Goal: Task Accomplishment & Management: Use online tool/utility

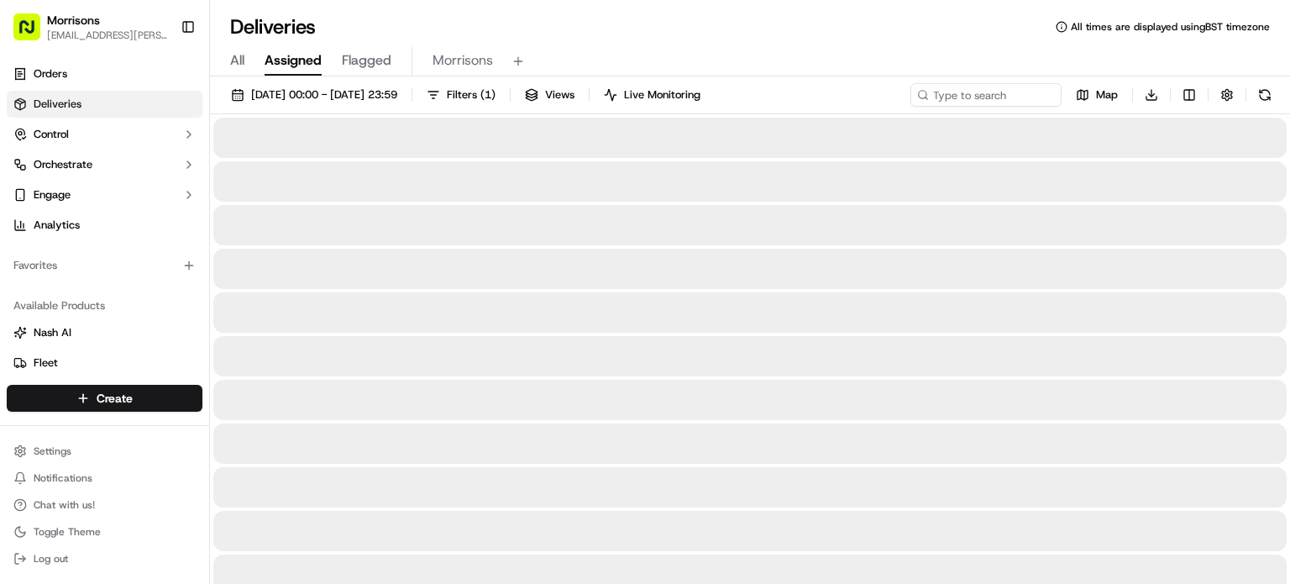
click at [288, 60] on span "Assigned" at bounding box center [292, 60] width 57 height 20
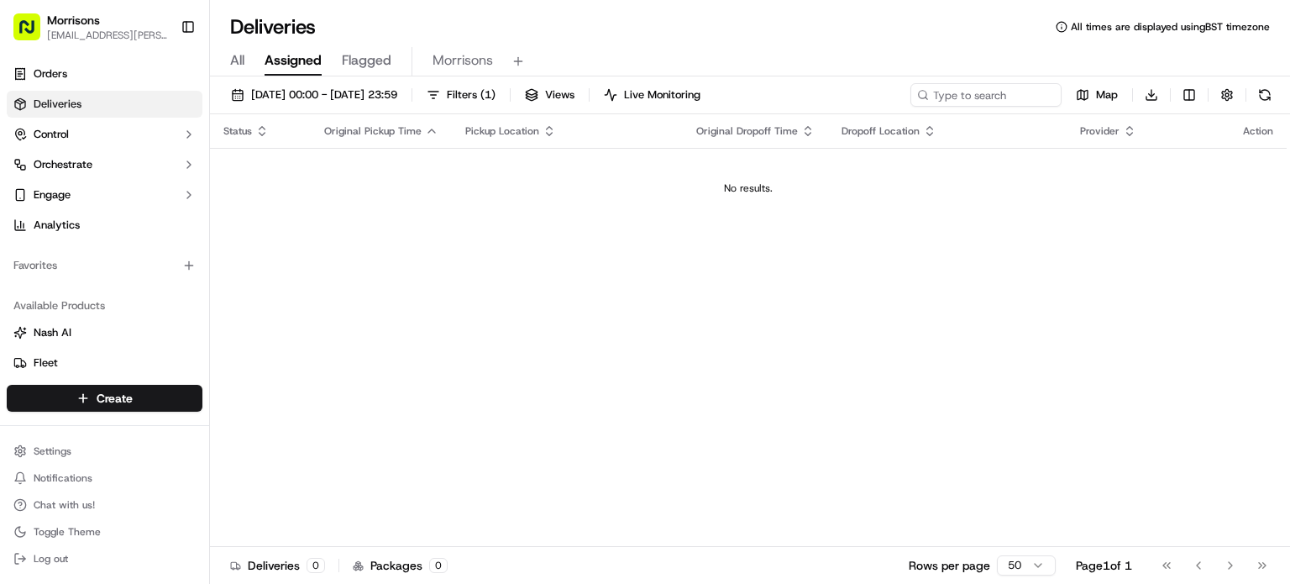
click at [245, 63] on div "All Assigned Flagged Morrisons" at bounding box center [750, 61] width 1080 height 29
click at [238, 59] on span "All" at bounding box center [237, 60] width 14 height 20
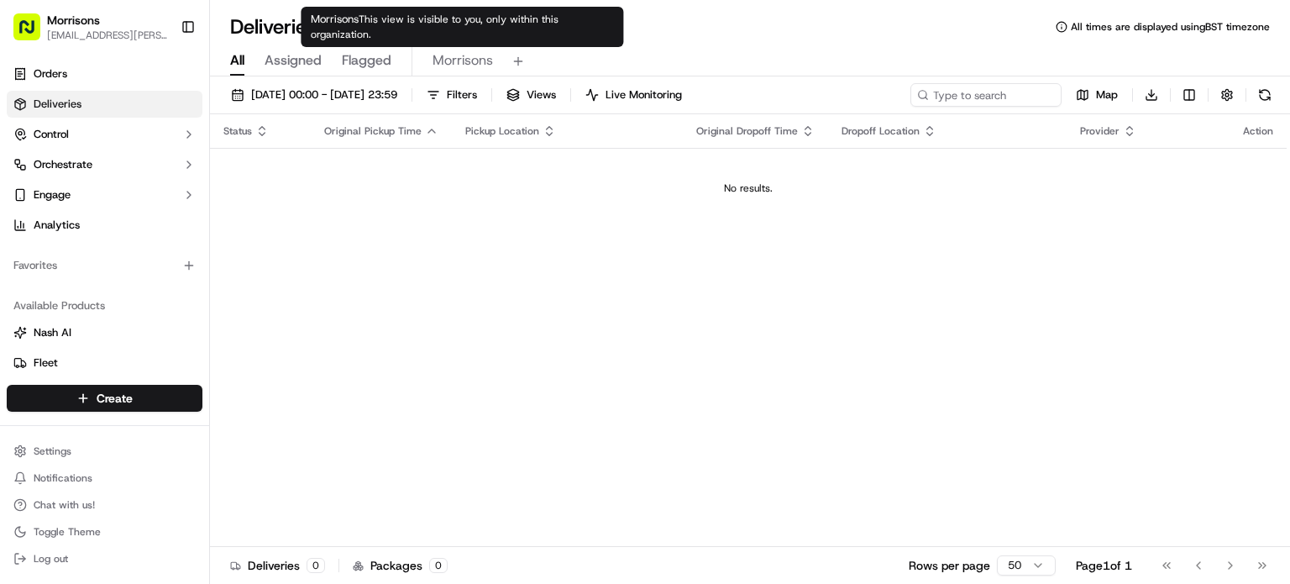
click at [275, 65] on span "Assigned" at bounding box center [292, 60] width 57 height 20
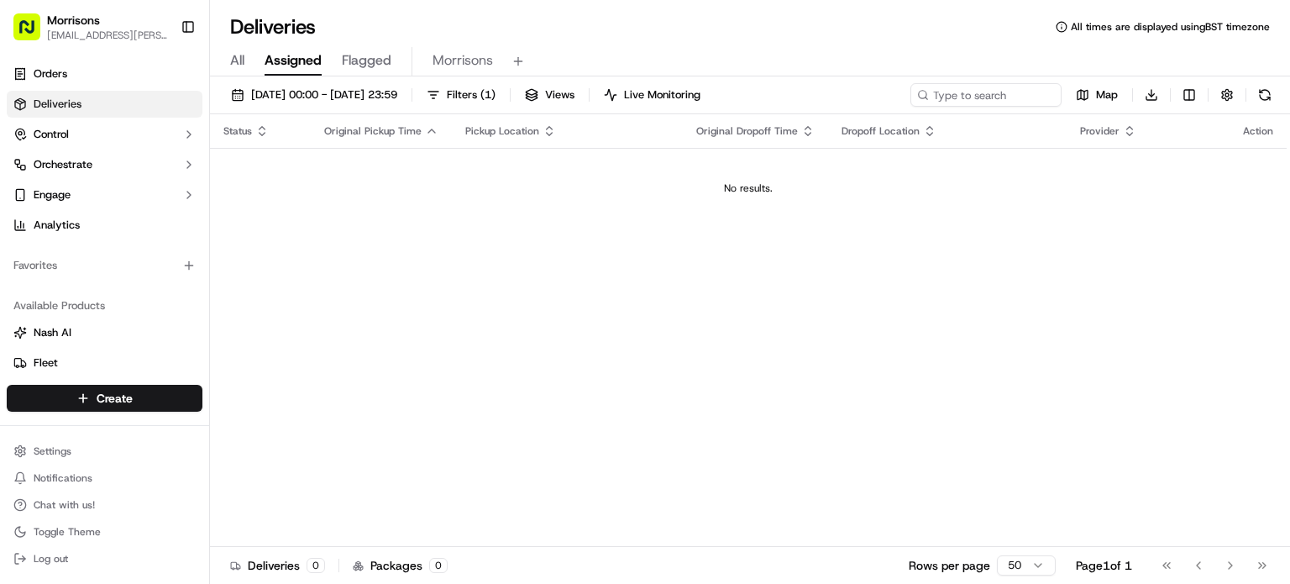
click at [245, 65] on div "All Assigned Flagged Morrisons" at bounding box center [750, 61] width 1080 height 29
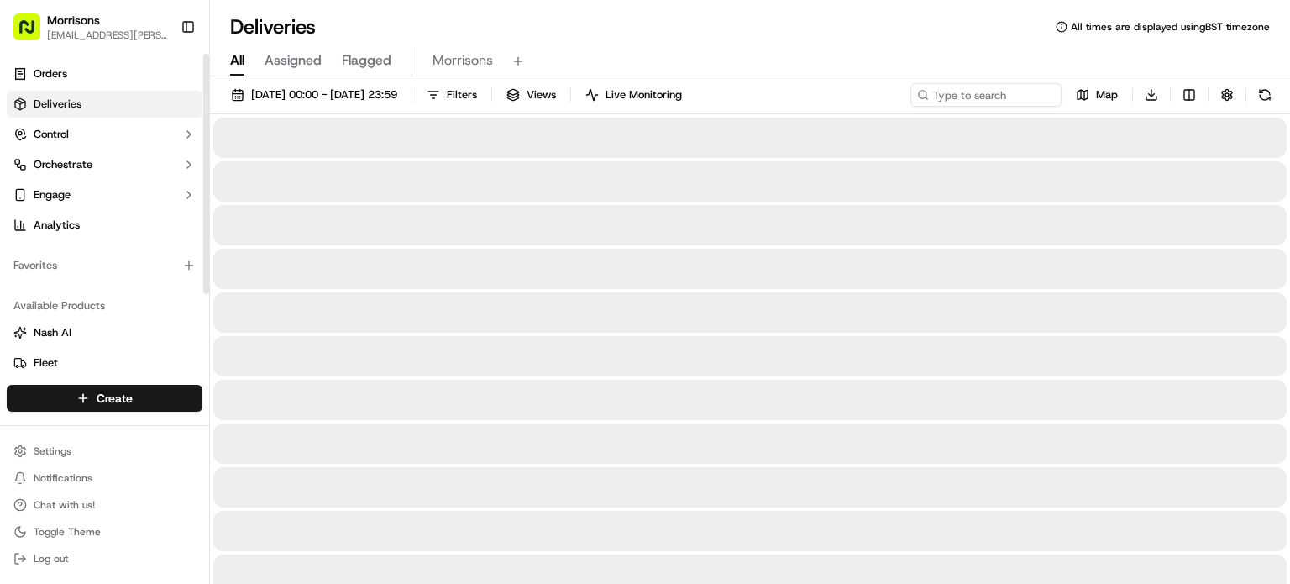
click at [230, 60] on span "All" at bounding box center [237, 60] width 14 height 20
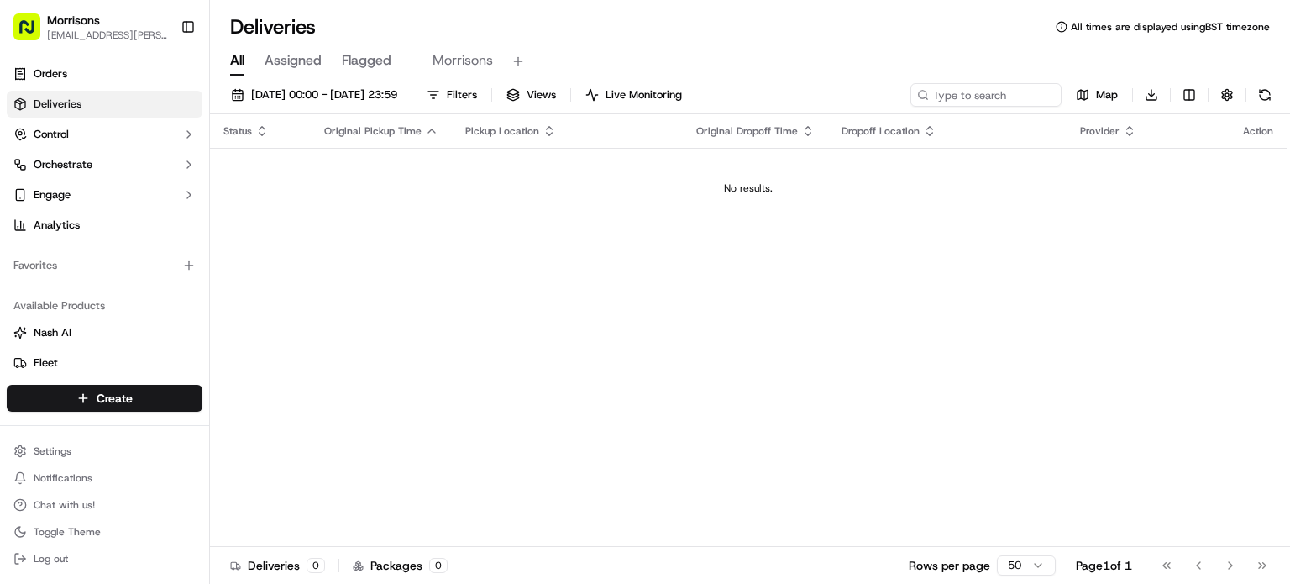
click at [235, 63] on span "All" at bounding box center [237, 60] width 14 height 20
click at [118, 73] on link "Orders" at bounding box center [105, 73] width 196 height 27
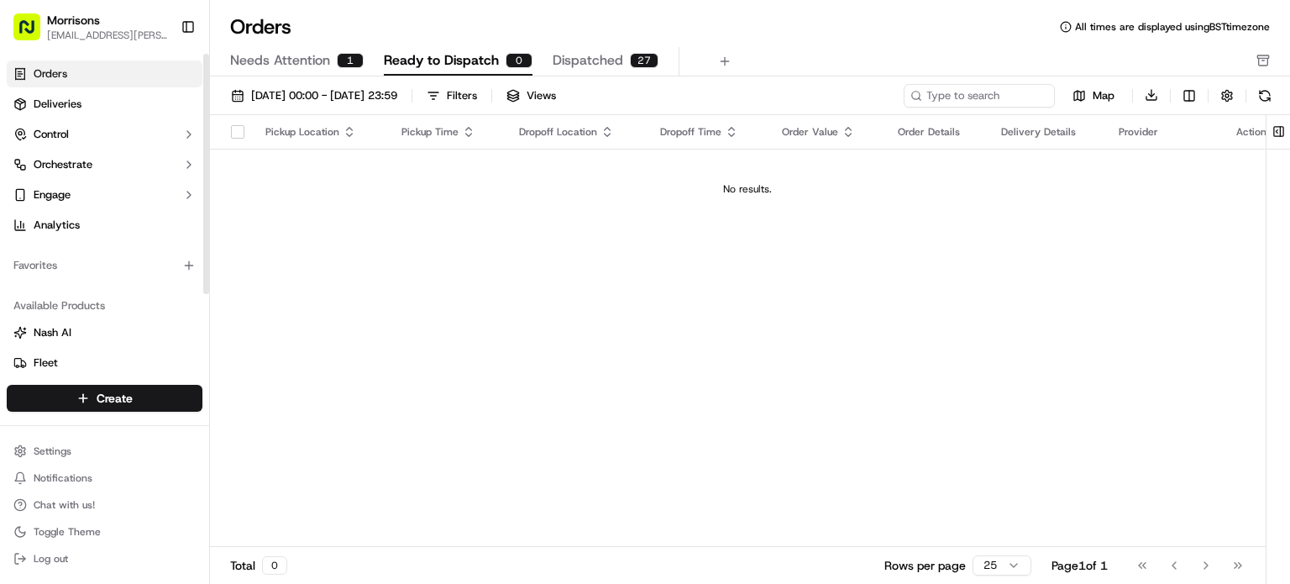
click at [298, 73] on button "Needs Attention 1" at bounding box center [296, 61] width 133 height 29
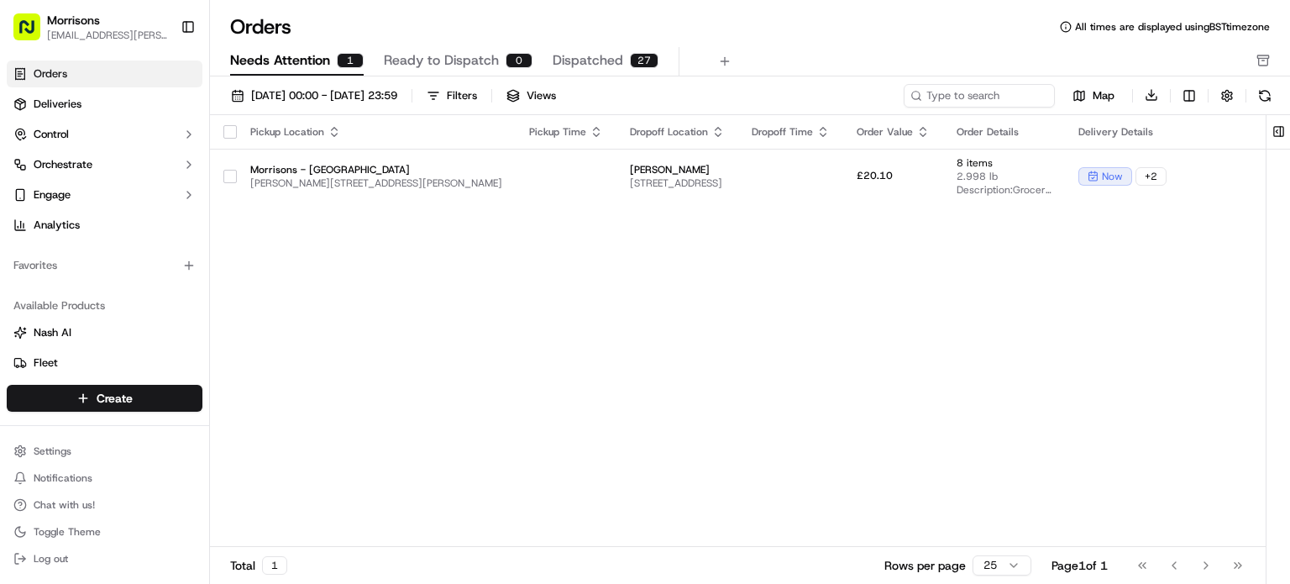
click at [445, 65] on span "Ready to Dispatch" at bounding box center [441, 60] width 115 height 20
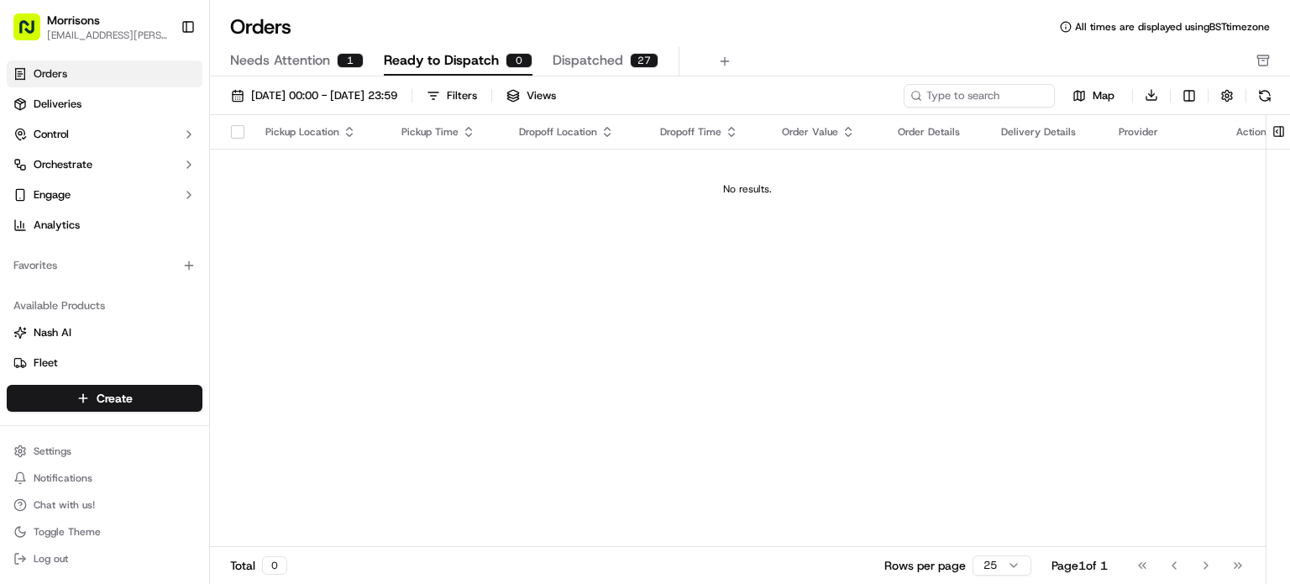
click at [292, 60] on span "Needs Attention" at bounding box center [280, 60] width 100 height 20
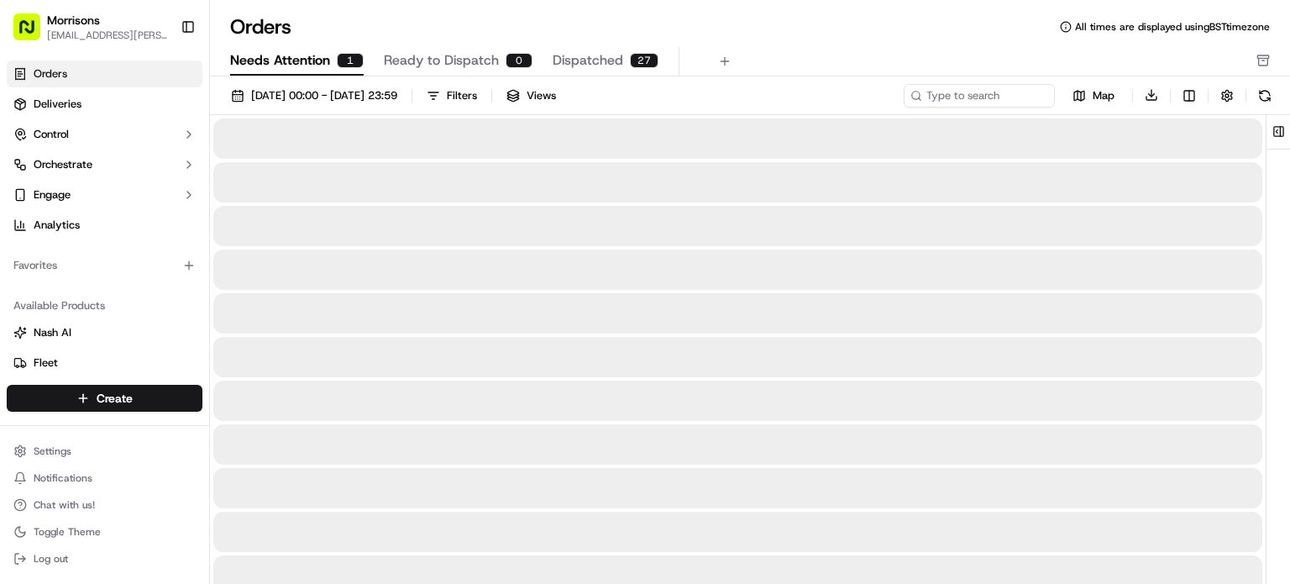
click at [458, 56] on span "Ready to Dispatch" at bounding box center [441, 60] width 115 height 20
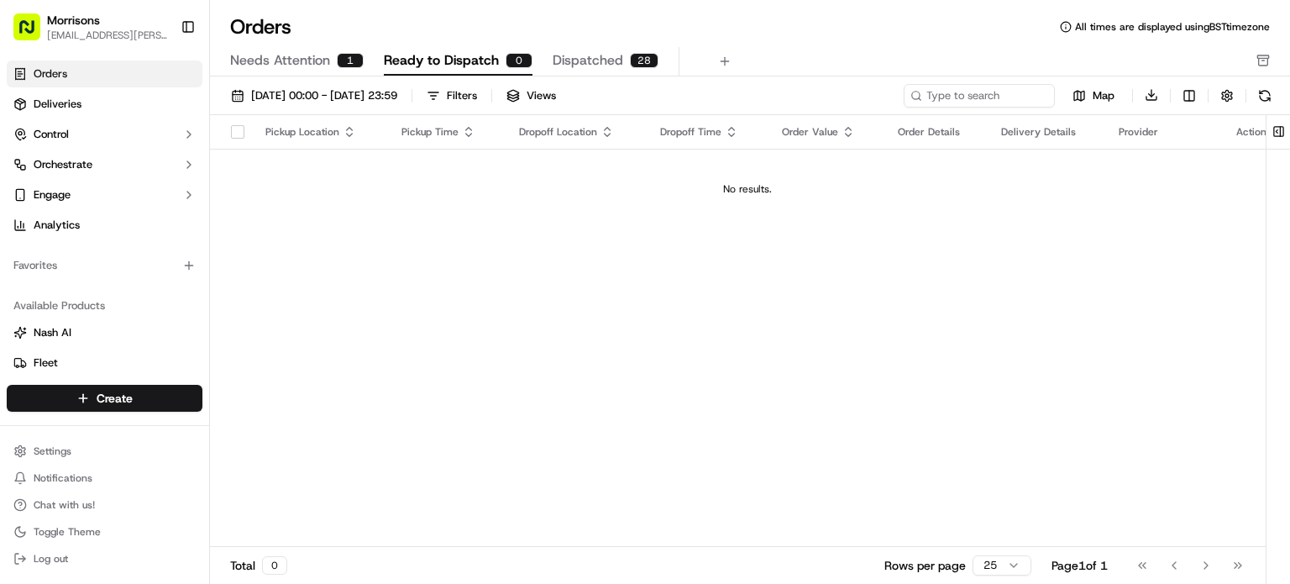
click at [388, 67] on span "Ready to Dispatch" at bounding box center [441, 60] width 115 height 20
click at [110, 82] on link "Orders" at bounding box center [105, 73] width 196 height 27
click at [60, 102] on span "Deliveries" at bounding box center [58, 104] width 48 height 15
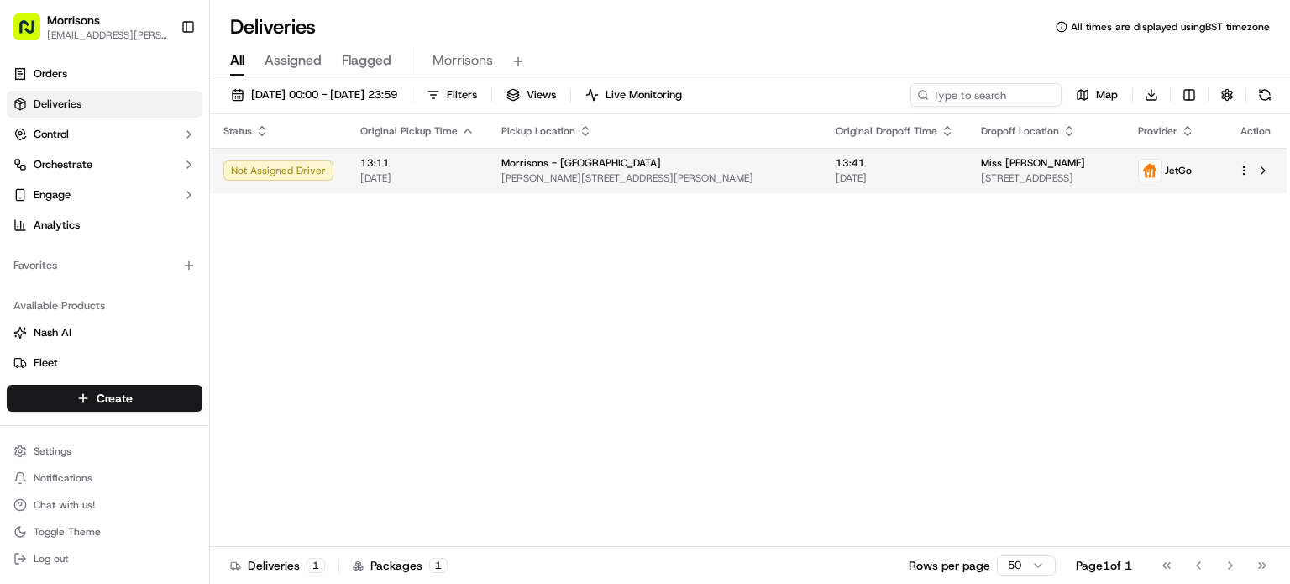
click at [1075, 191] on td "Miss Julie Smith 42 Gain Ln, Bradford BD3 7EA, UK" at bounding box center [1045, 170] width 157 height 45
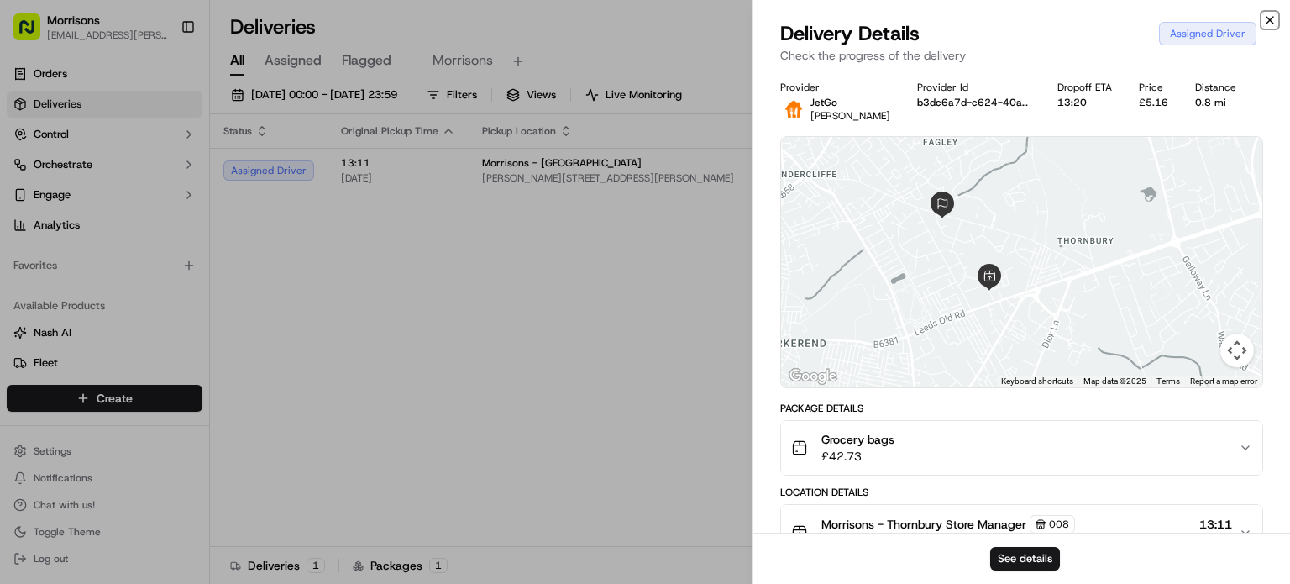
click at [1268, 23] on icon "button" at bounding box center [1269, 19] width 13 height 13
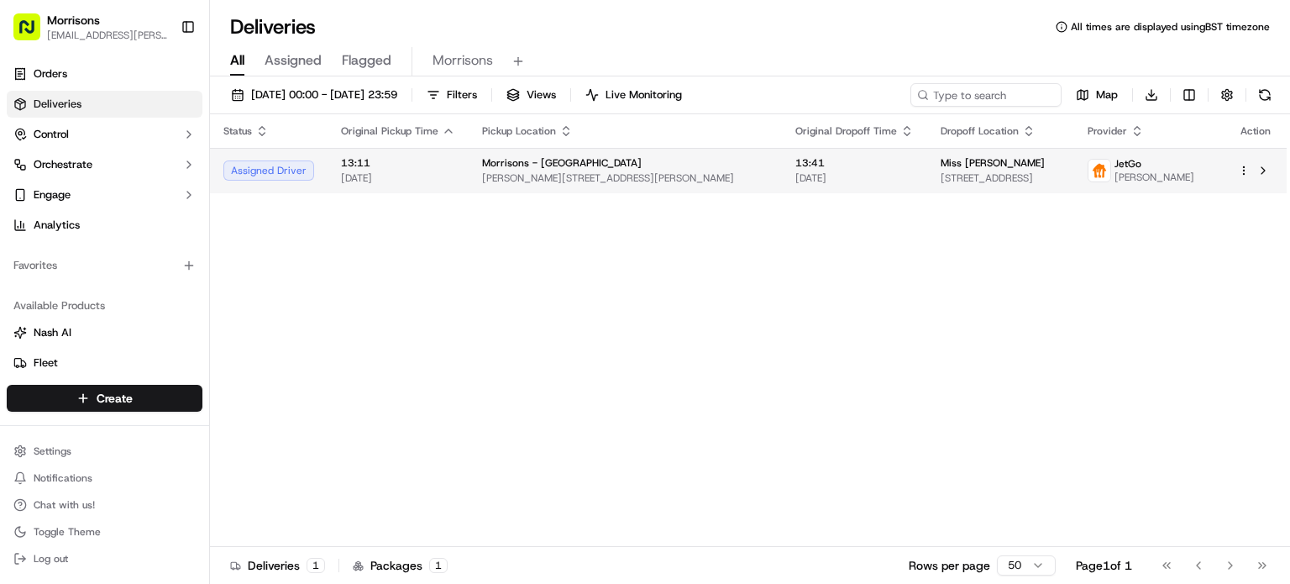
click at [782, 191] on td "13:41 18/09/2025" at bounding box center [854, 170] width 145 height 45
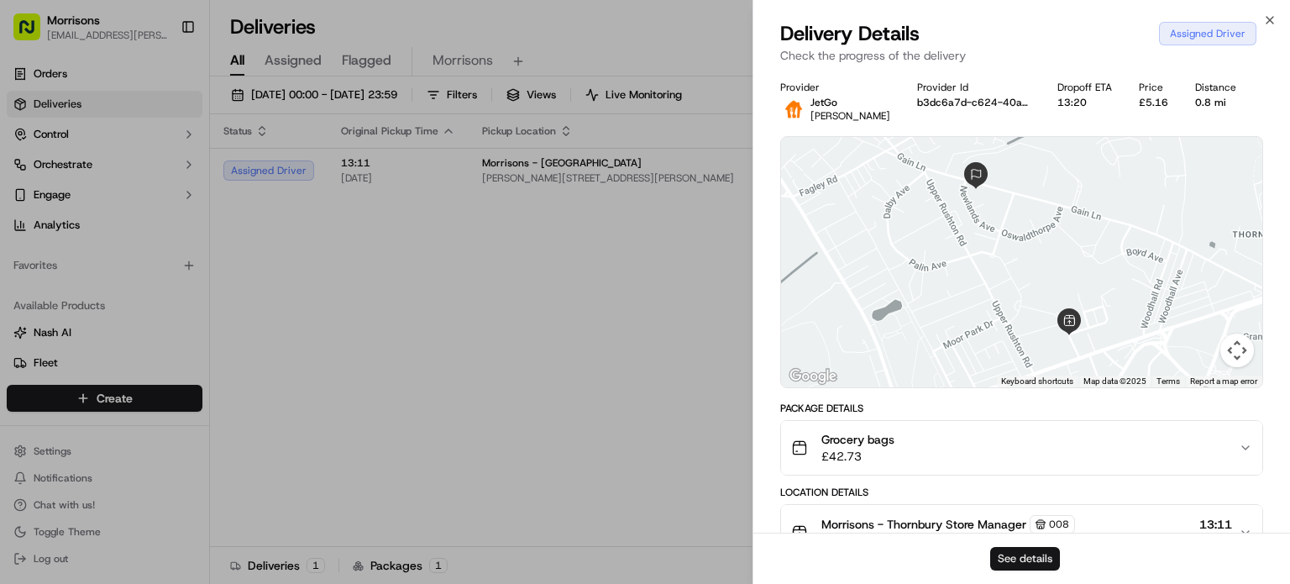
click at [1004, 562] on button "See details" at bounding box center [1025, 559] width 70 height 24
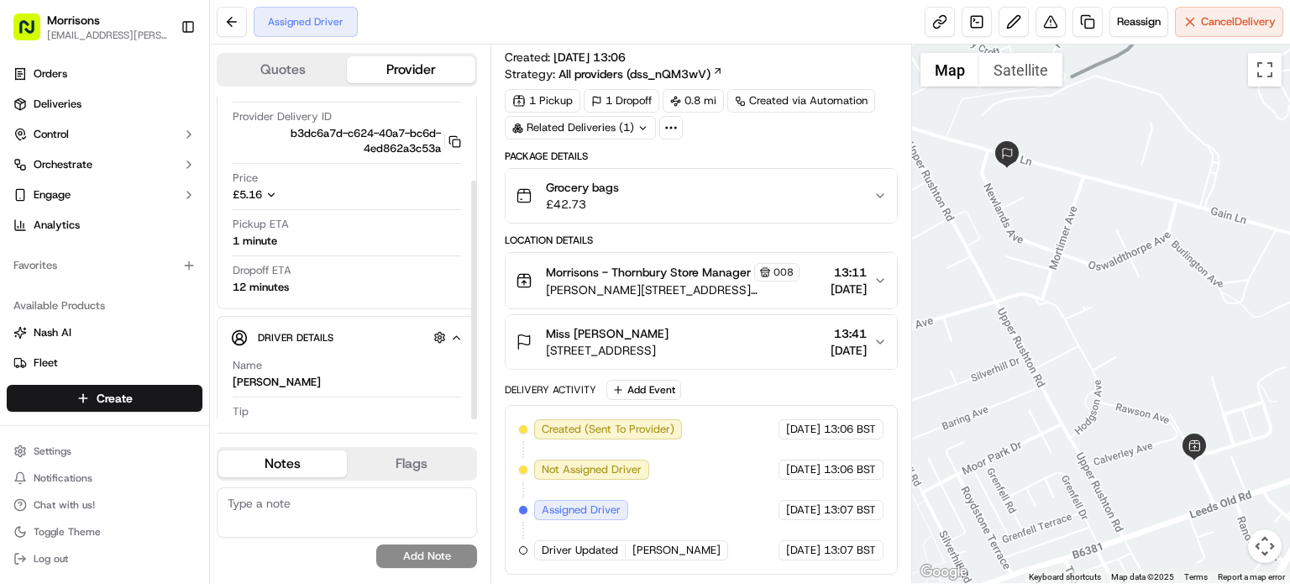
scroll to position [113, 0]
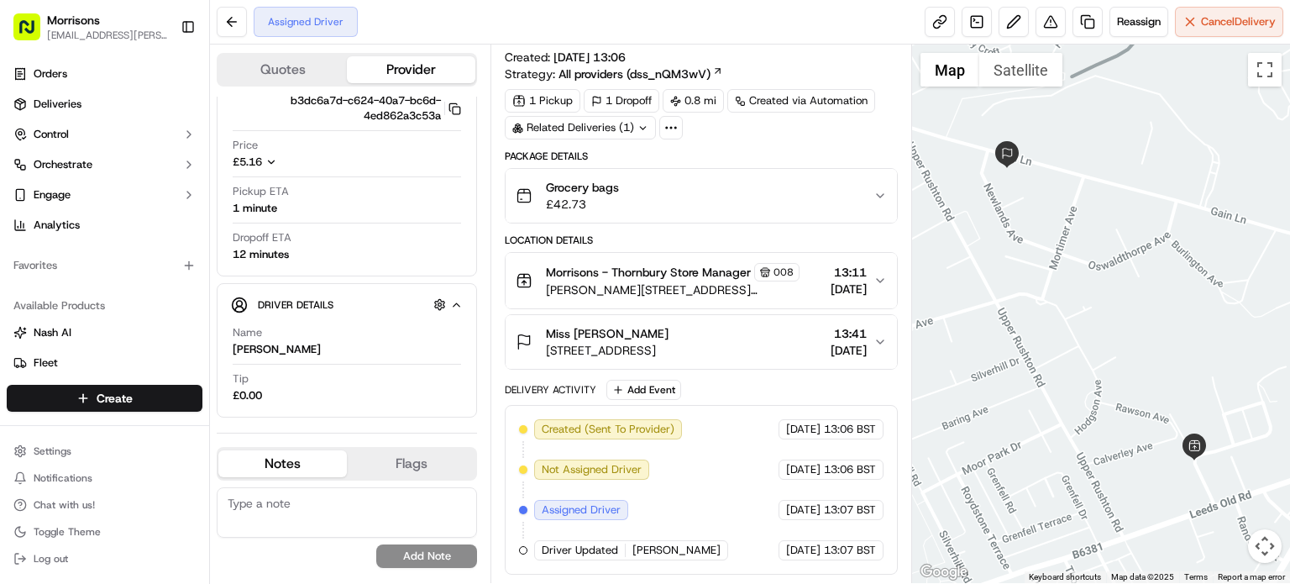
click at [245, 70] on button "Quotes" at bounding box center [282, 69] width 128 height 27
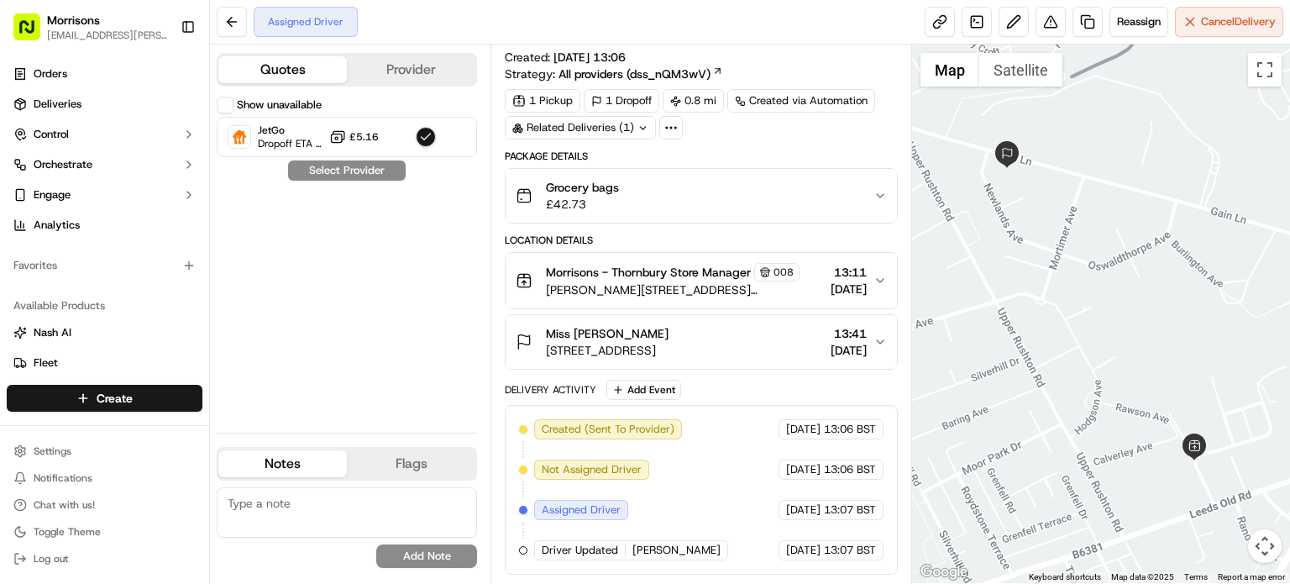
click at [443, 65] on button "Provider" at bounding box center [411, 69] width 128 height 27
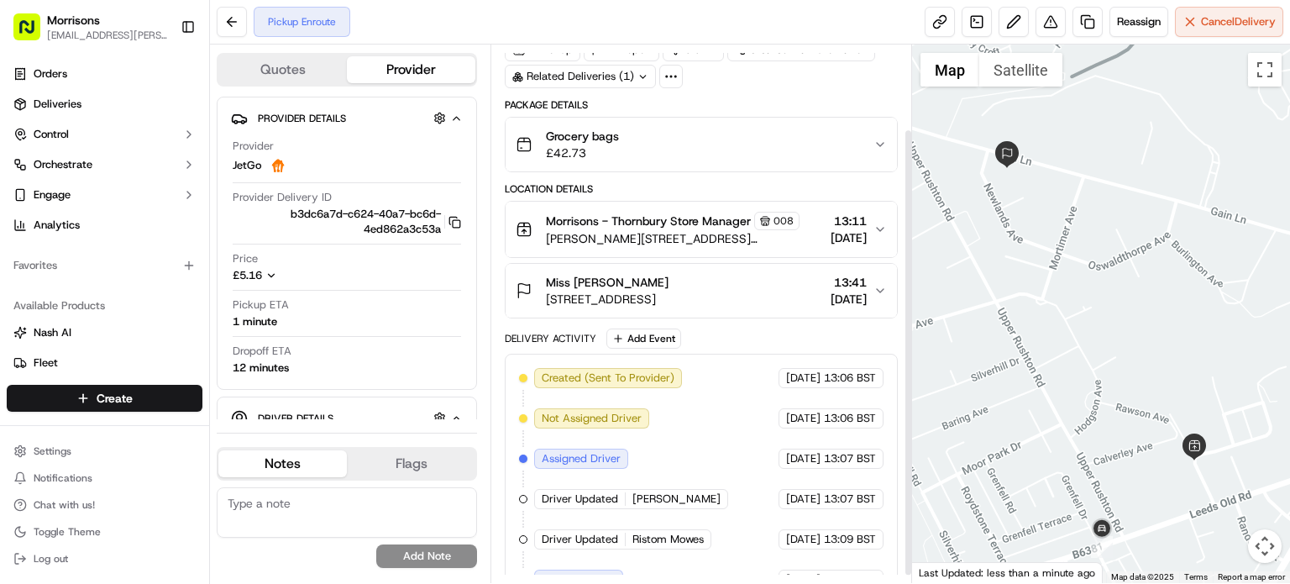
scroll to position [111, 0]
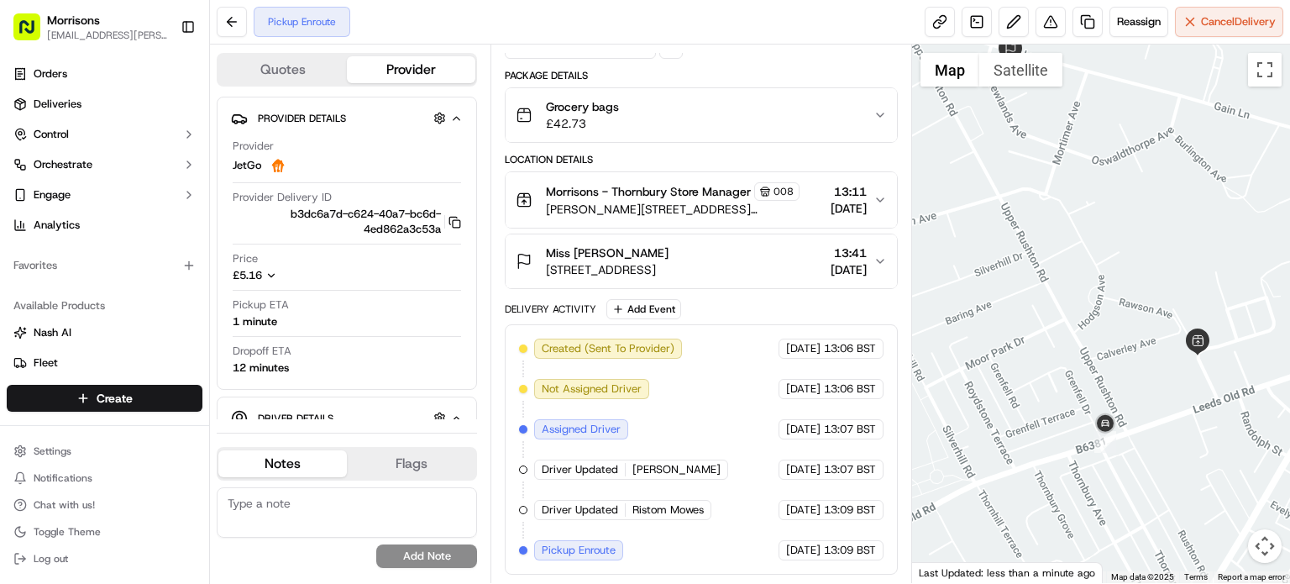
drag, startPoint x: 1036, startPoint y: 474, endPoint x: 1039, endPoint y: 307, distance: 166.3
click at [1039, 307] on div at bounding box center [1101, 313] width 378 height 538
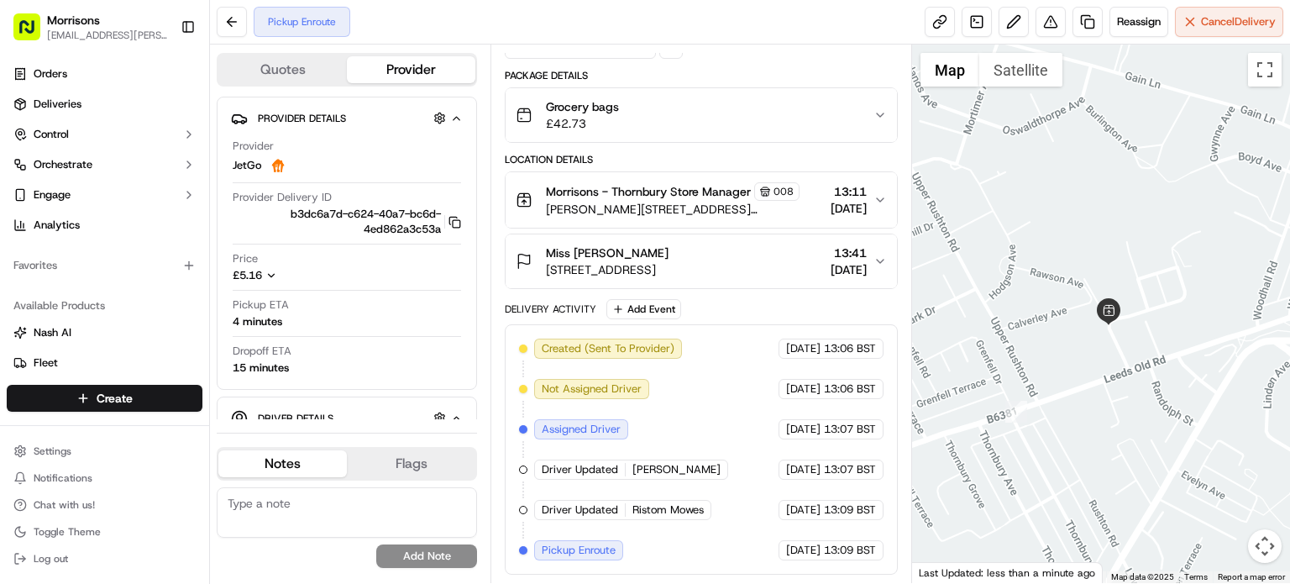
drag, startPoint x: 1039, startPoint y: 362, endPoint x: 947, endPoint y: 395, distance: 97.5
click at [947, 395] on div at bounding box center [1101, 313] width 378 height 538
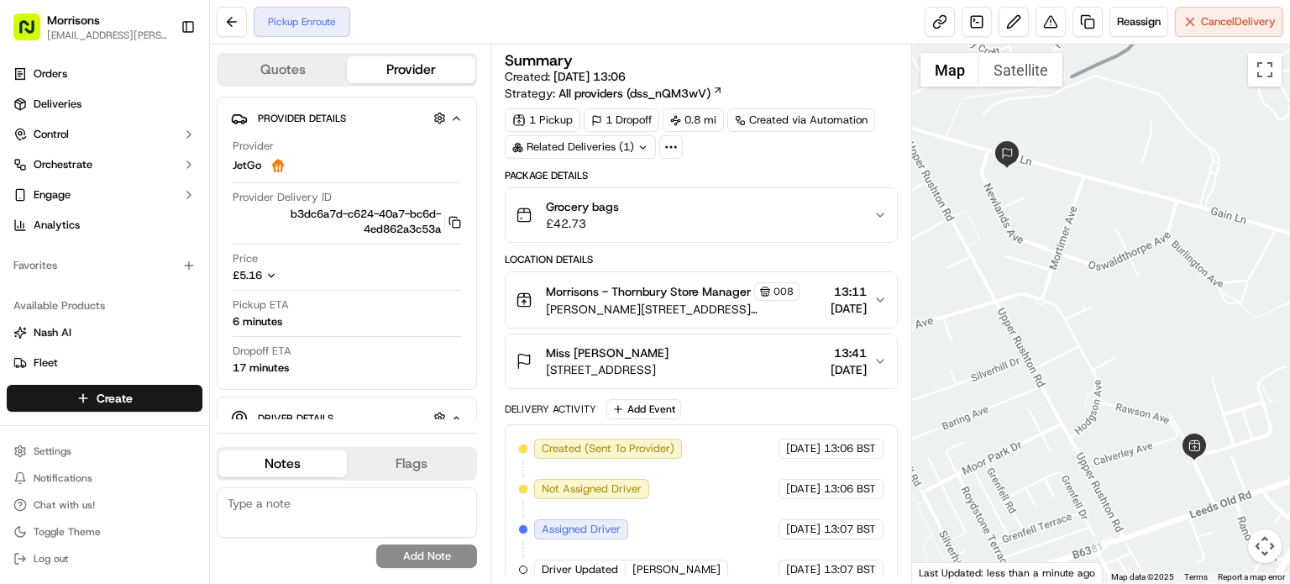
scroll to position [111, 0]
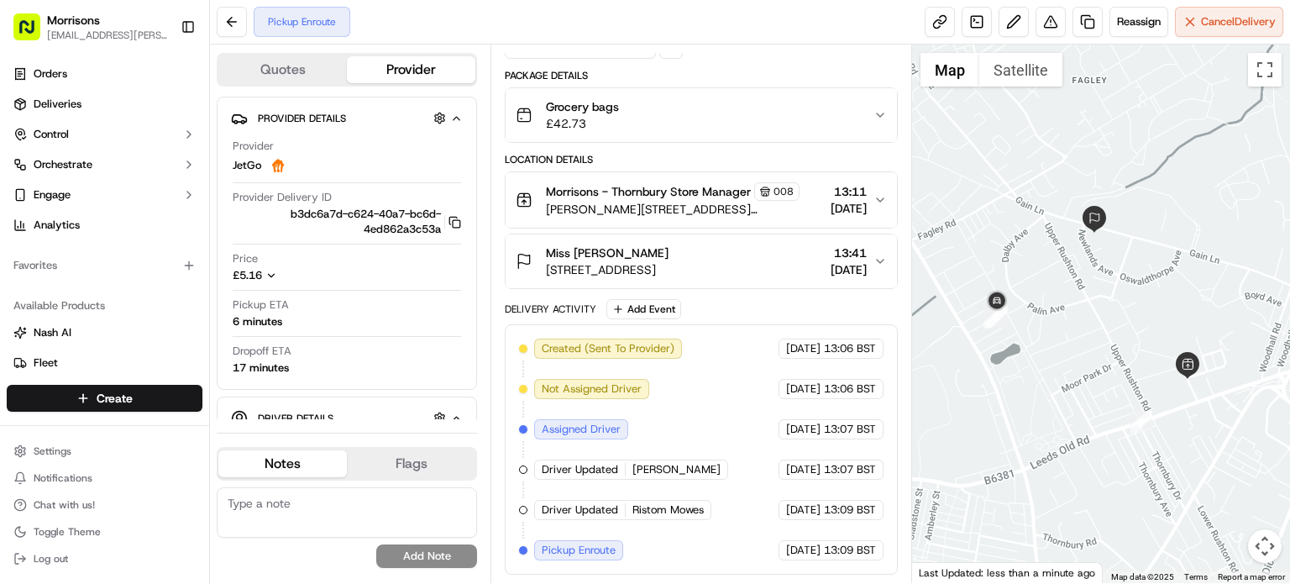
drag, startPoint x: 947, startPoint y: 395, endPoint x: 1021, endPoint y: 356, distance: 83.8
click at [1016, 368] on div at bounding box center [1101, 313] width 378 height 538
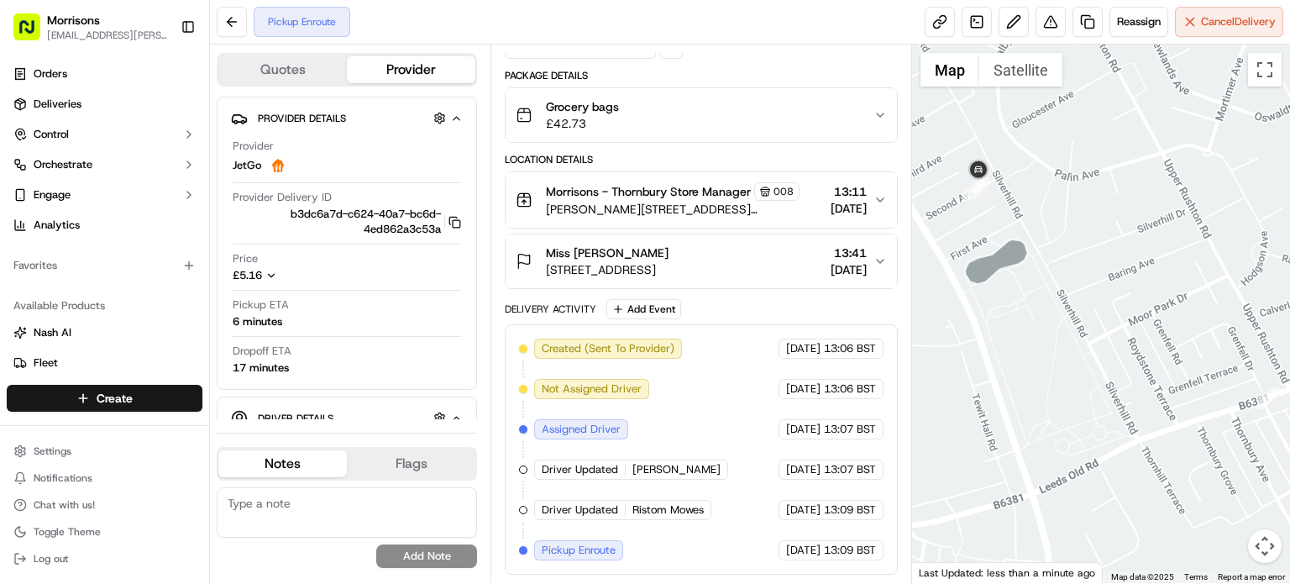
drag, startPoint x: 1123, startPoint y: 384, endPoint x: 984, endPoint y: 306, distance: 159.8
click at [984, 306] on div at bounding box center [1101, 313] width 378 height 538
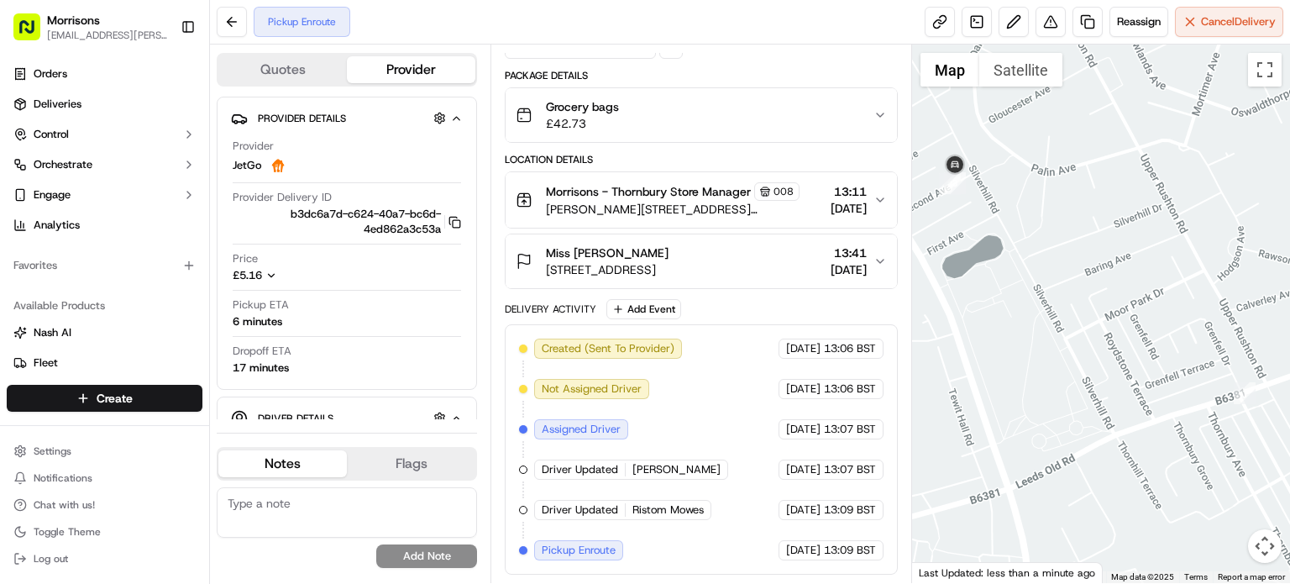
drag, startPoint x: 1048, startPoint y: 325, endPoint x: 1019, endPoint y: 322, distance: 28.7
click at [1019, 322] on div at bounding box center [1101, 313] width 378 height 538
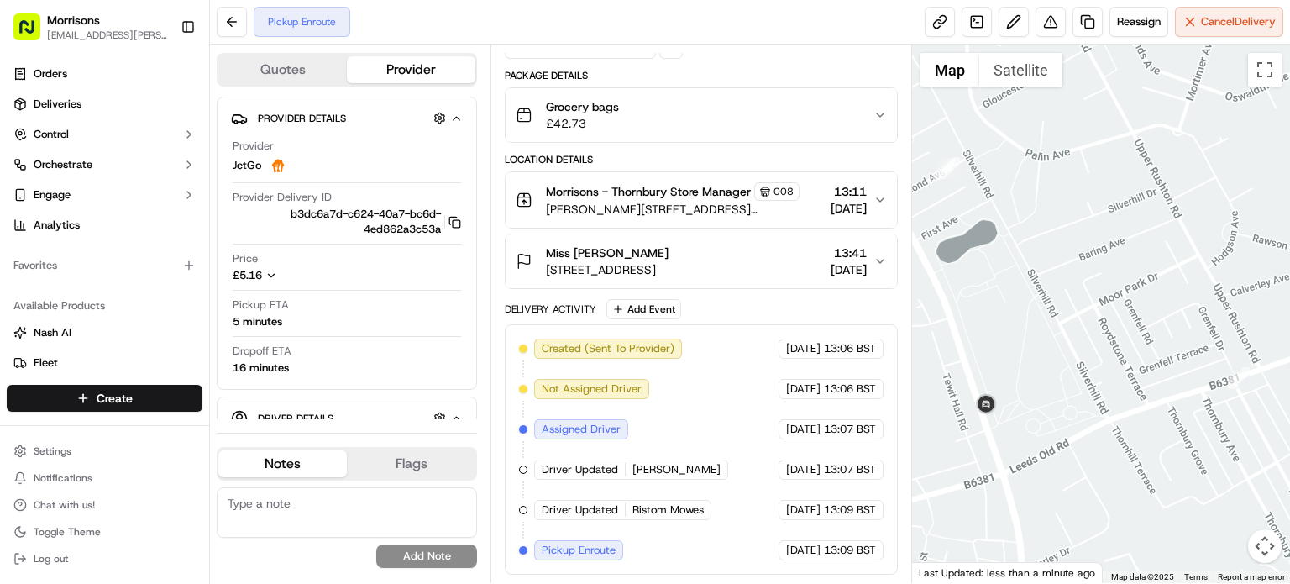
drag, startPoint x: 1014, startPoint y: 311, endPoint x: 1067, endPoint y: 360, distance: 72.5
click at [1067, 360] on div at bounding box center [1101, 313] width 378 height 538
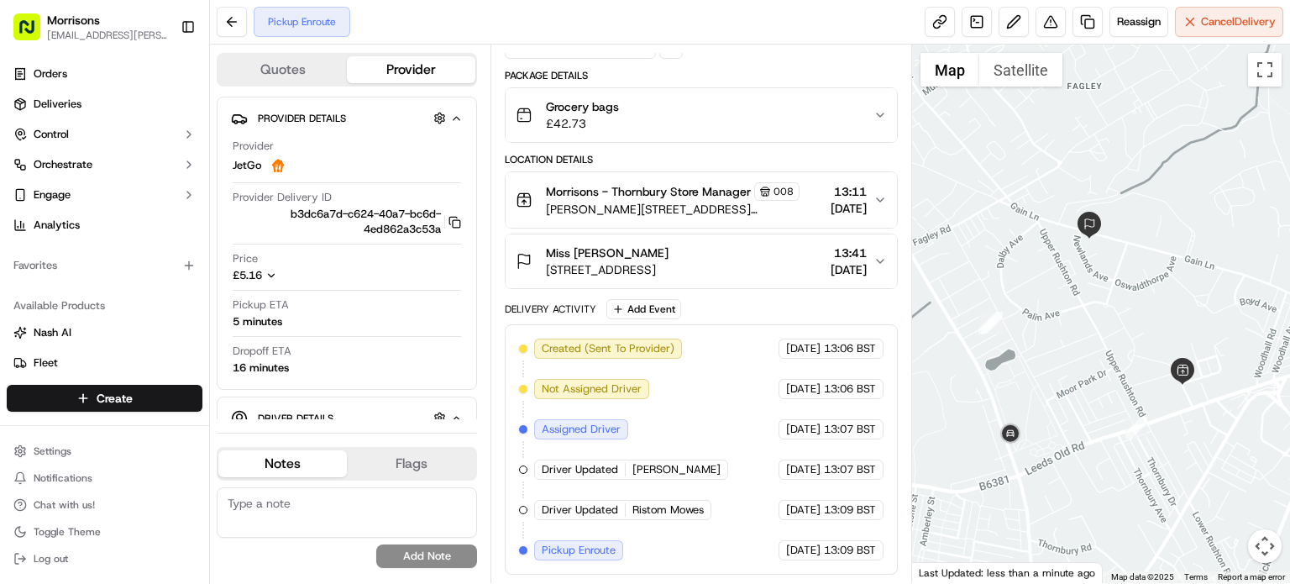
drag, startPoint x: 1148, startPoint y: 412, endPoint x: 1071, endPoint y: 405, distance: 76.8
click at [1071, 406] on div at bounding box center [1101, 313] width 378 height 538
click at [659, 514] on span "Ristom Mowes" at bounding box center [667, 509] width 71 height 15
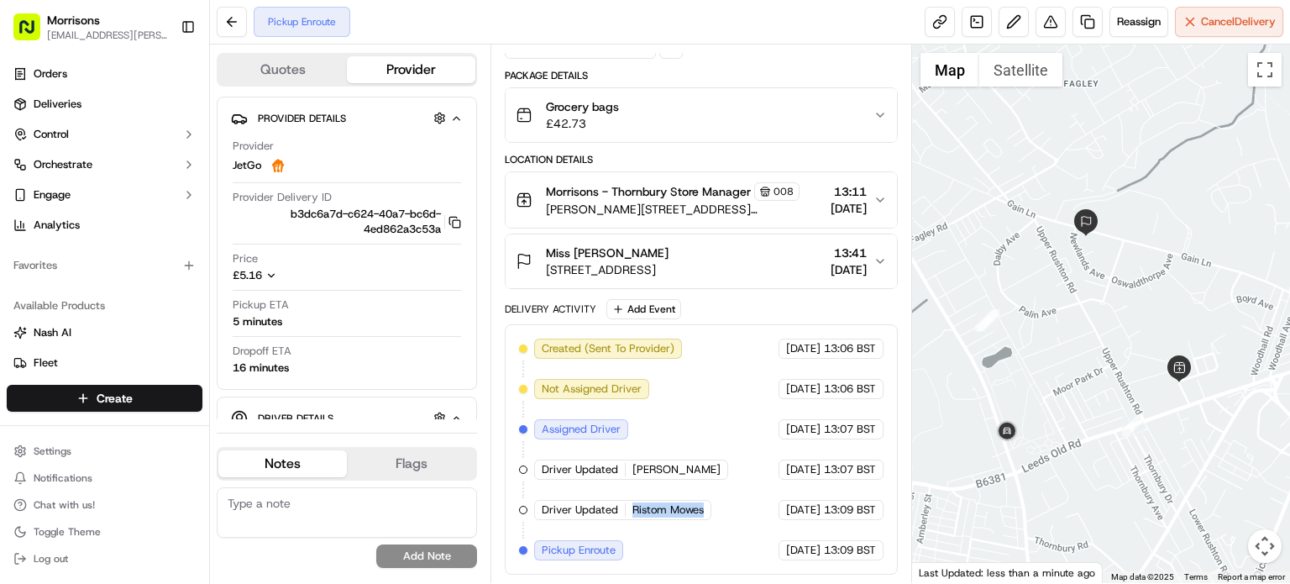
click at [659, 514] on span "Ristom Mowes" at bounding box center [667, 509] width 71 height 15
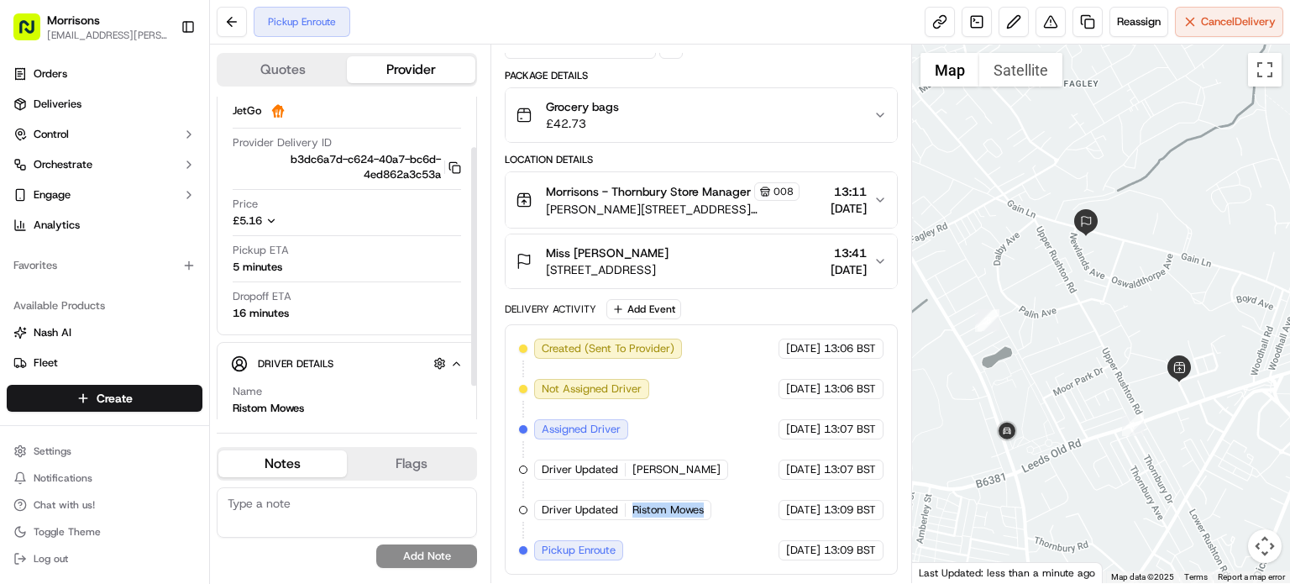
scroll to position [113, 0]
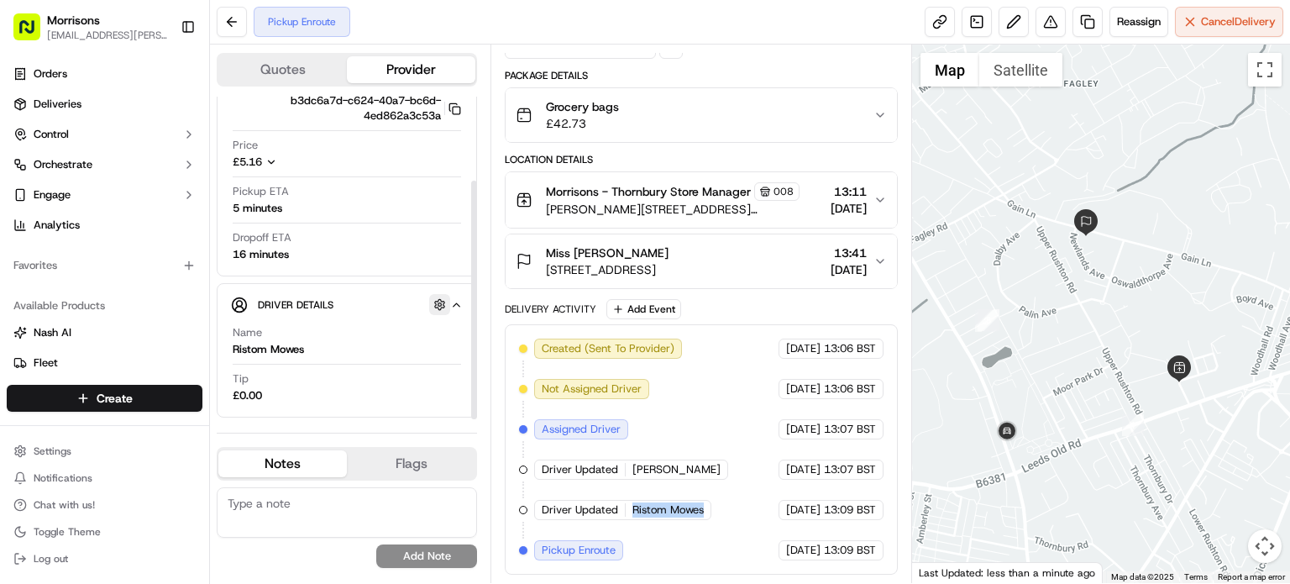
click at [441, 304] on button "button" at bounding box center [439, 304] width 21 height 21
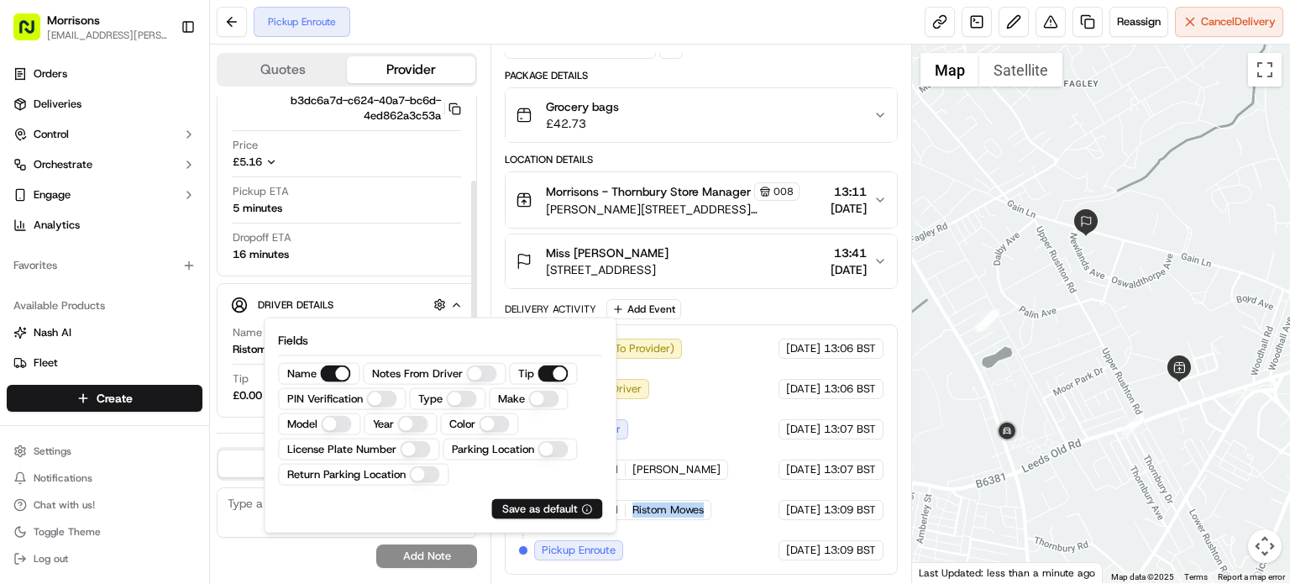
click at [400, 301] on div "Driver Details Hidden ( 10 )" at bounding box center [354, 304] width 192 height 21
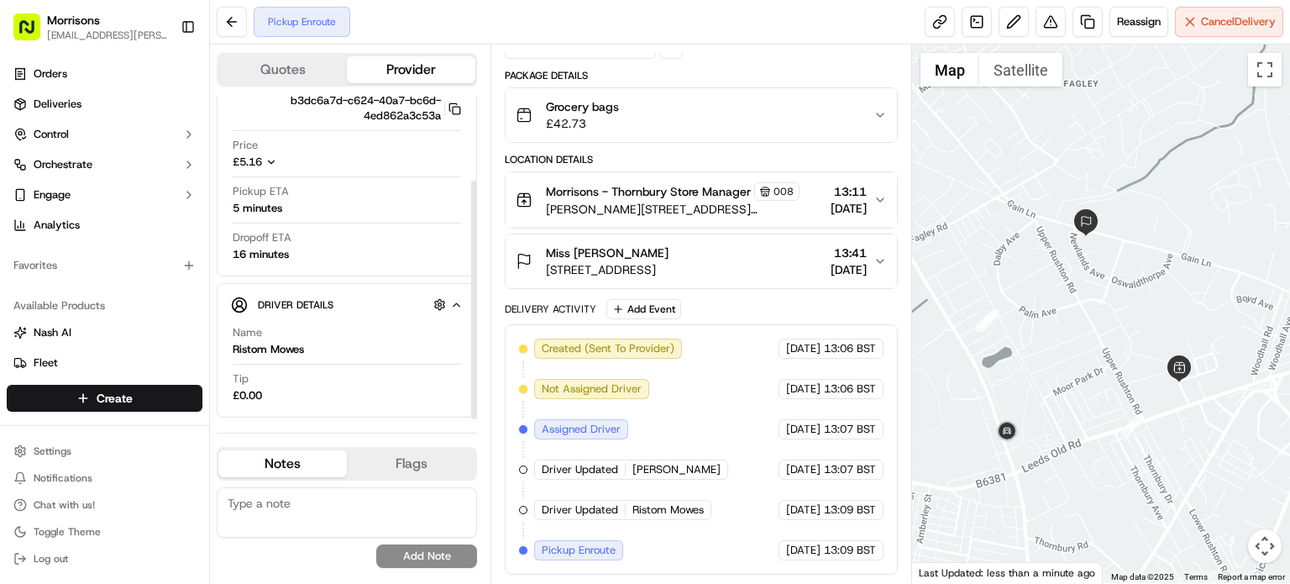
click at [246, 346] on div "Ristom Mowes" at bounding box center [268, 349] width 71 height 15
click at [1042, 353] on div at bounding box center [1101, 313] width 378 height 538
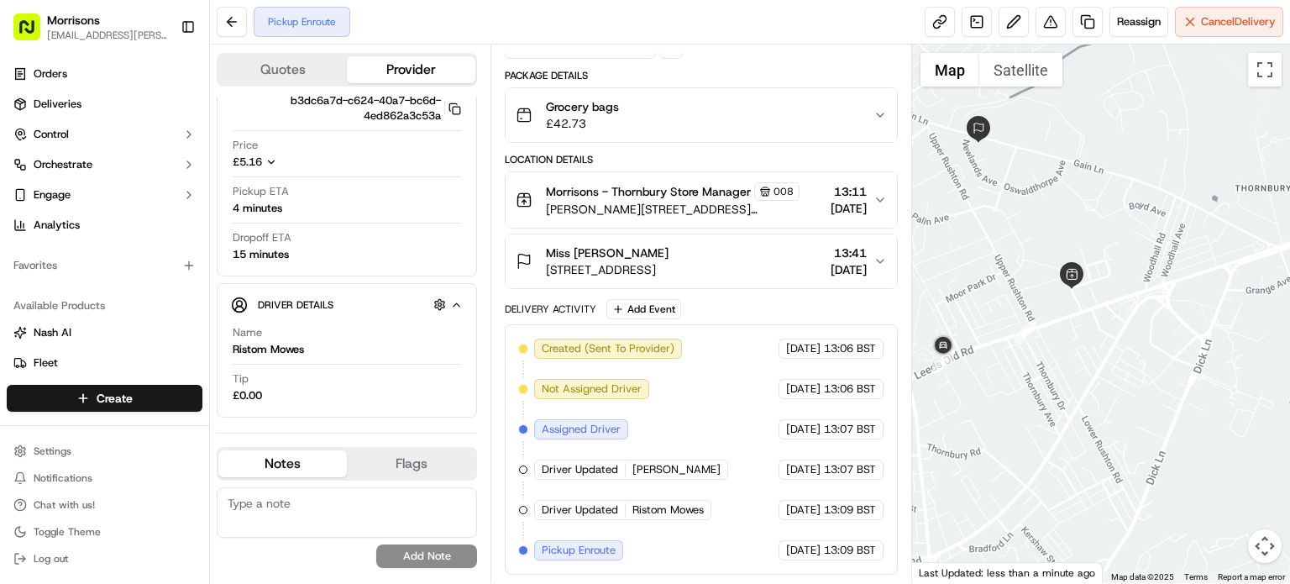
drag, startPoint x: 1068, startPoint y: 441, endPoint x: 1002, endPoint y: 331, distance: 128.4
click at [1002, 331] on div at bounding box center [1101, 313] width 378 height 538
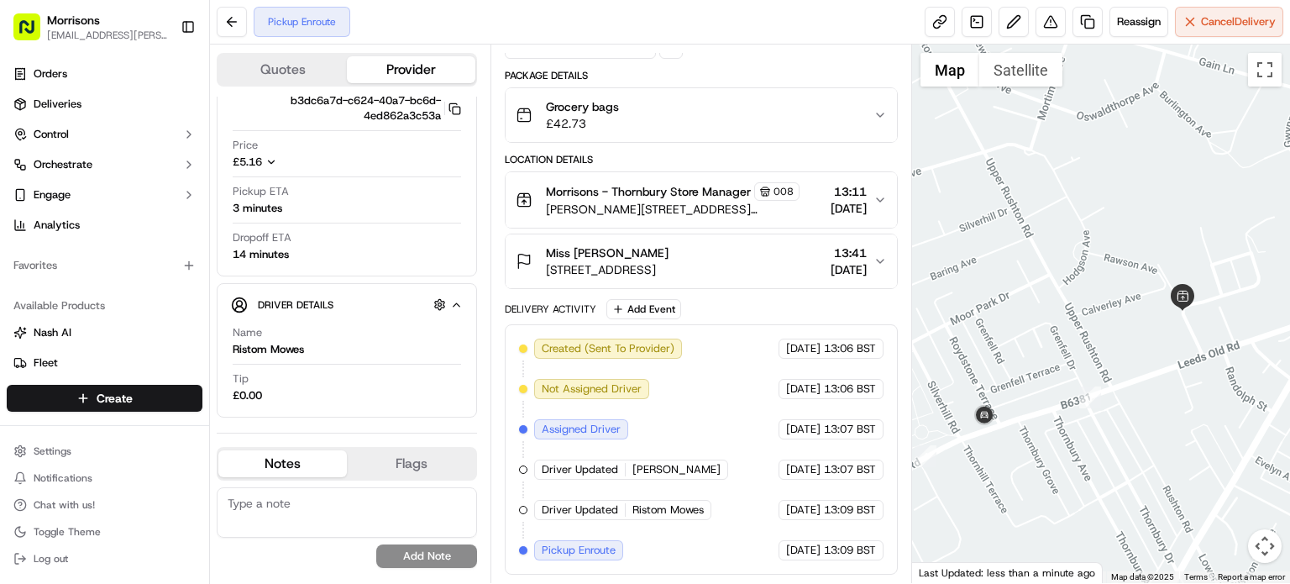
drag, startPoint x: 1181, startPoint y: 369, endPoint x: 1057, endPoint y: 378, distance: 124.6
click at [1057, 378] on div at bounding box center [1101, 313] width 378 height 538
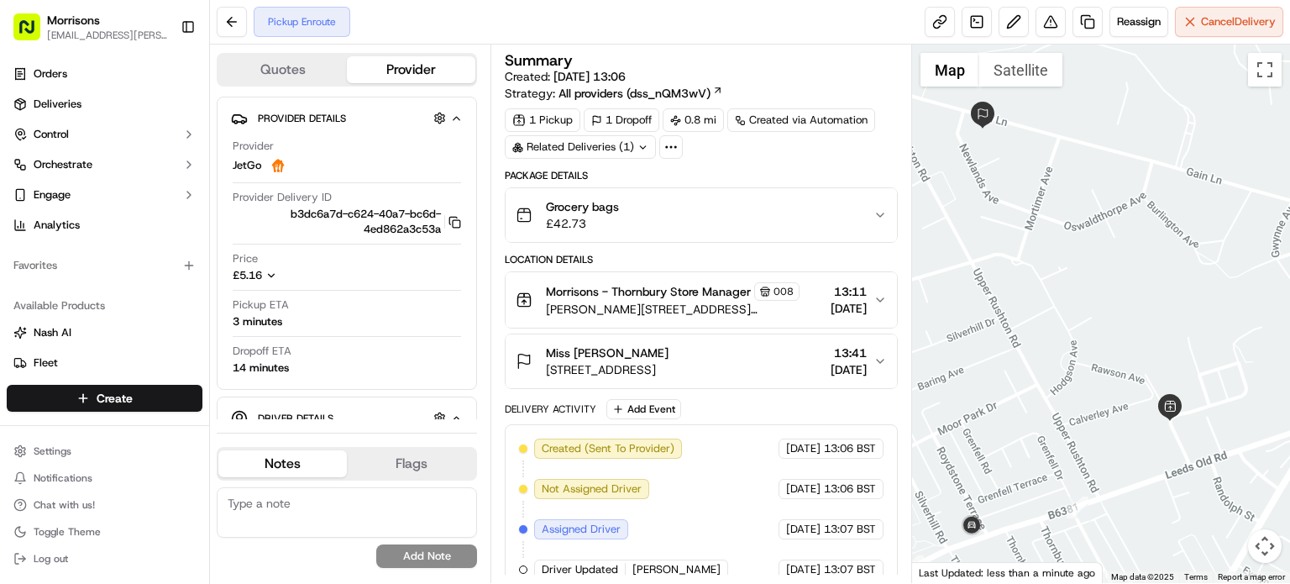
drag, startPoint x: 1098, startPoint y: 339, endPoint x: 1004, endPoint y: 204, distance: 164.7
click at [1004, 204] on div at bounding box center [1101, 313] width 378 height 538
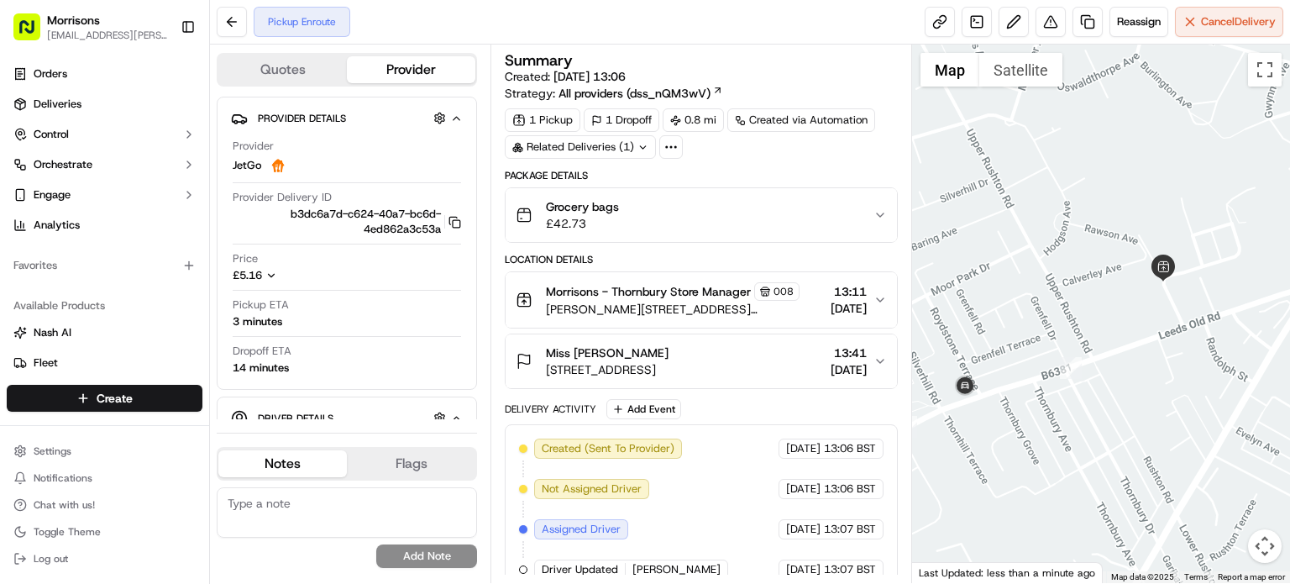
drag, startPoint x: 1055, startPoint y: 271, endPoint x: 1123, endPoint y: 225, distance: 82.9
click at [1123, 226] on div at bounding box center [1101, 313] width 378 height 538
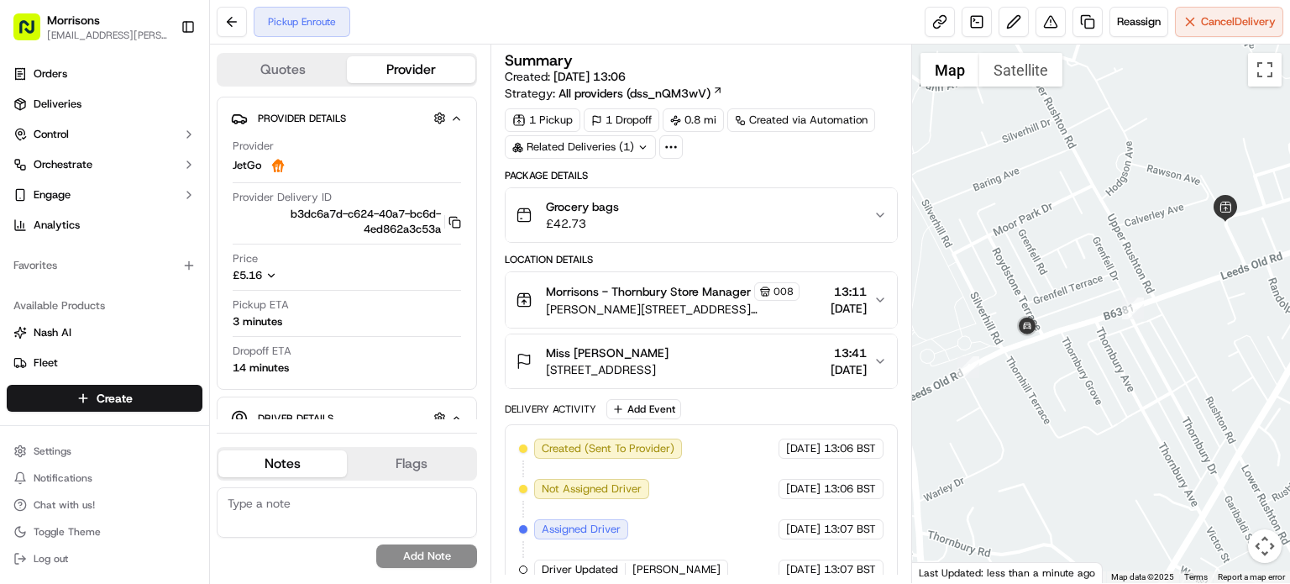
drag, startPoint x: 1056, startPoint y: 338, endPoint x: 1117, endPoint y: 286, distance: 80.4
click at [1117, 286] on div at bounding box center [1101, 313] width 378 height 538
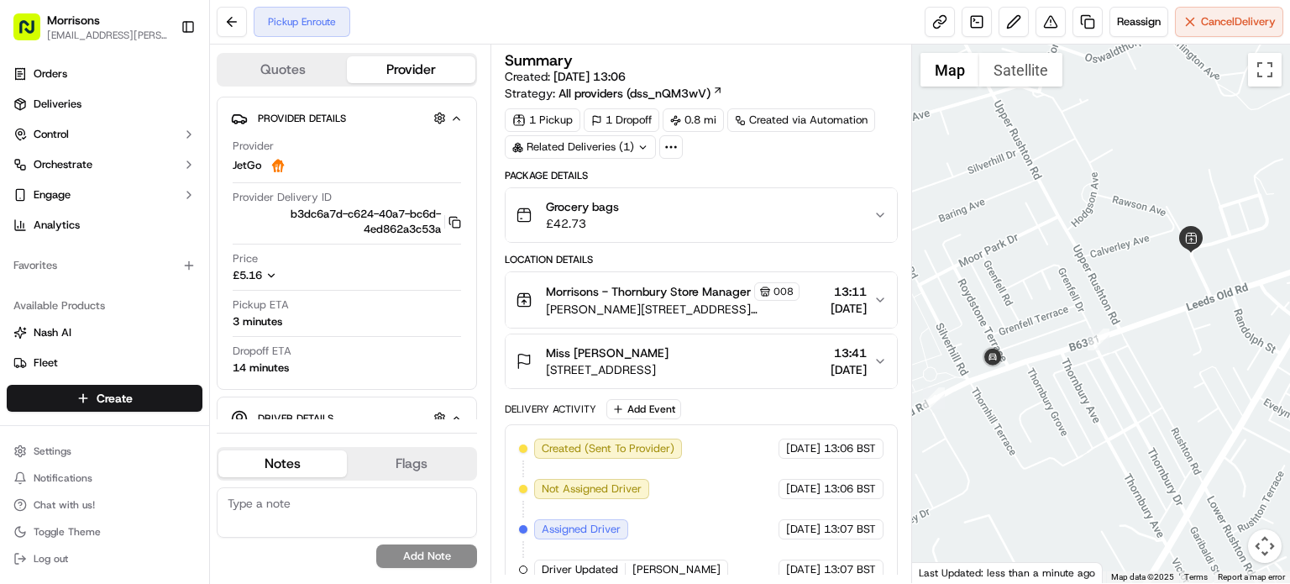
drag, startPoint x: 1140, startPoint y: 388, endPoint x: 1071, endPoint y: 416, distance: 74.2
click at [1071, 416] on div at bounding box center [1101, 313] width 378 height 538
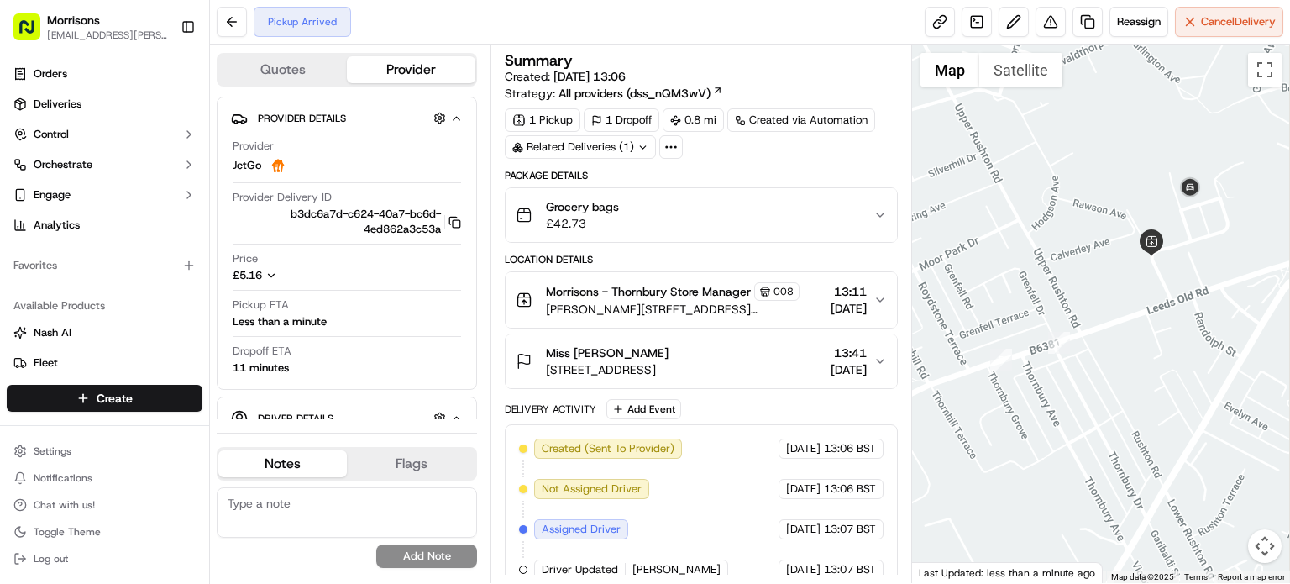
drag, startPoint x: 1127, startPoint y: 189, endPoint x: 1102, endPoint y: 204, distance: 29.4
click at [1073, 194] on div at bounding box center [1101, 313] width 378 height 538
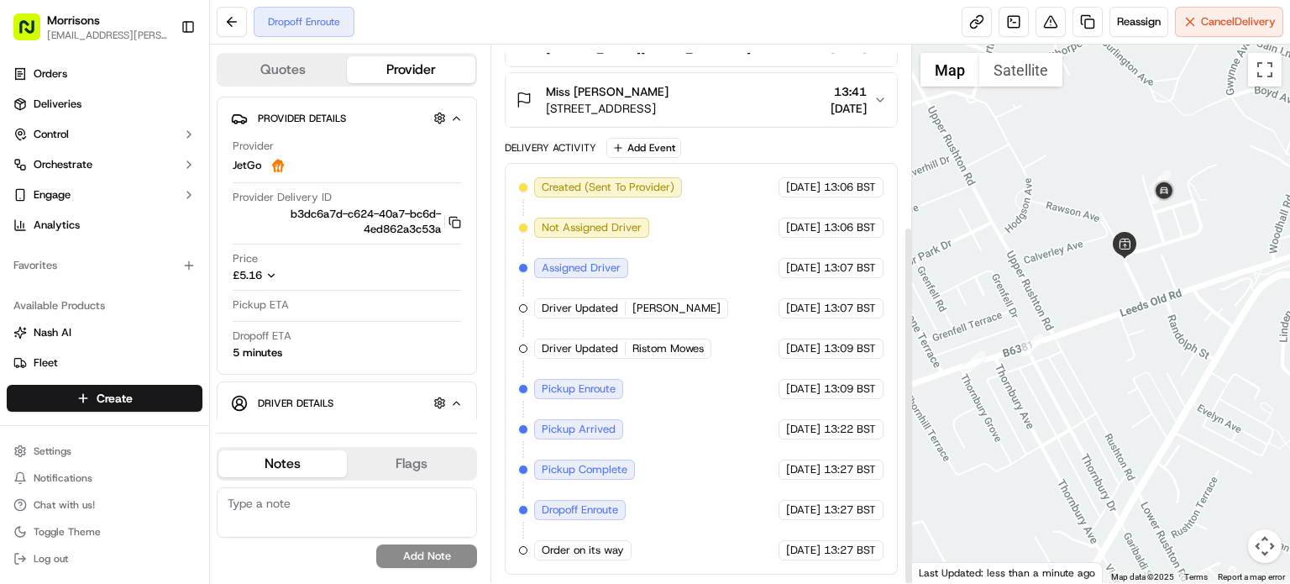
scroll to position [270, 0]
